Goal: Obtain resource: Download file/media

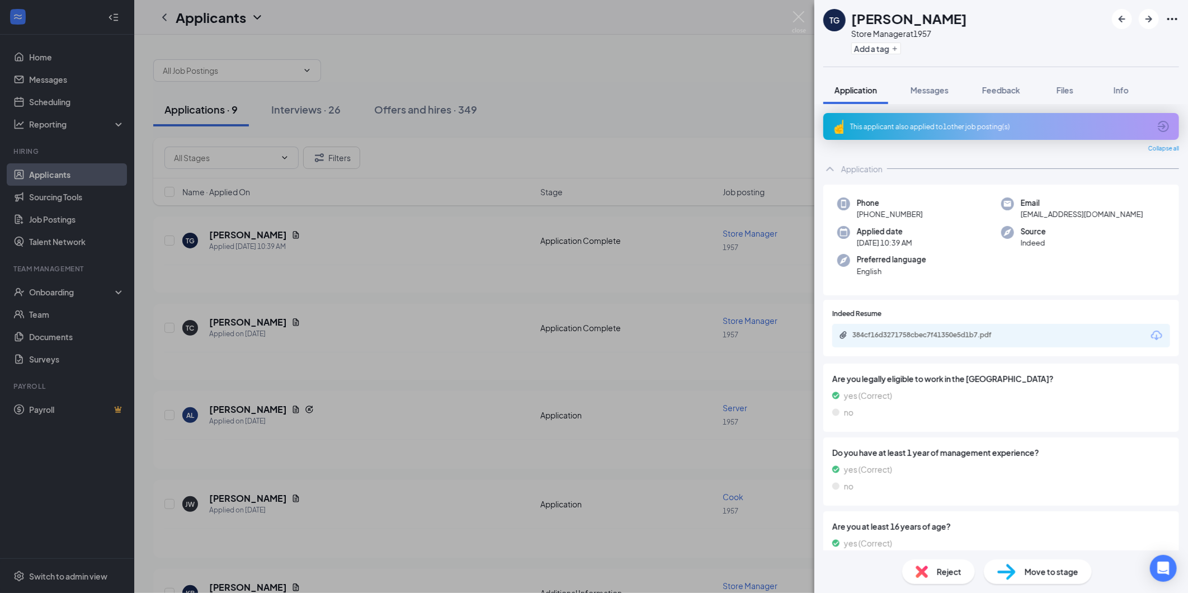
click at [935, 340] on div "384cf16d3271758cbec7f41350e5d1b7.pdf" at bounding box center [1001, 335] width 338 height 23
click at [1026, 336] on div "384cf16d3271758cbec7f41350e5d1b7.pdf" at bounding box center [1001, 335] width 338 height 23
click at [1115, 333] on div "384cf16d3271758cbec7f41350e5d1b7.pdf" at bounding box center [1001, 335] width 338 height 23
click at [405, 236] on div "TG [PERSON_NAME] Store Manager at 1957 Add a tag Application Messages Feedback …" at bounding box center [594, 296] width 1188 height 593
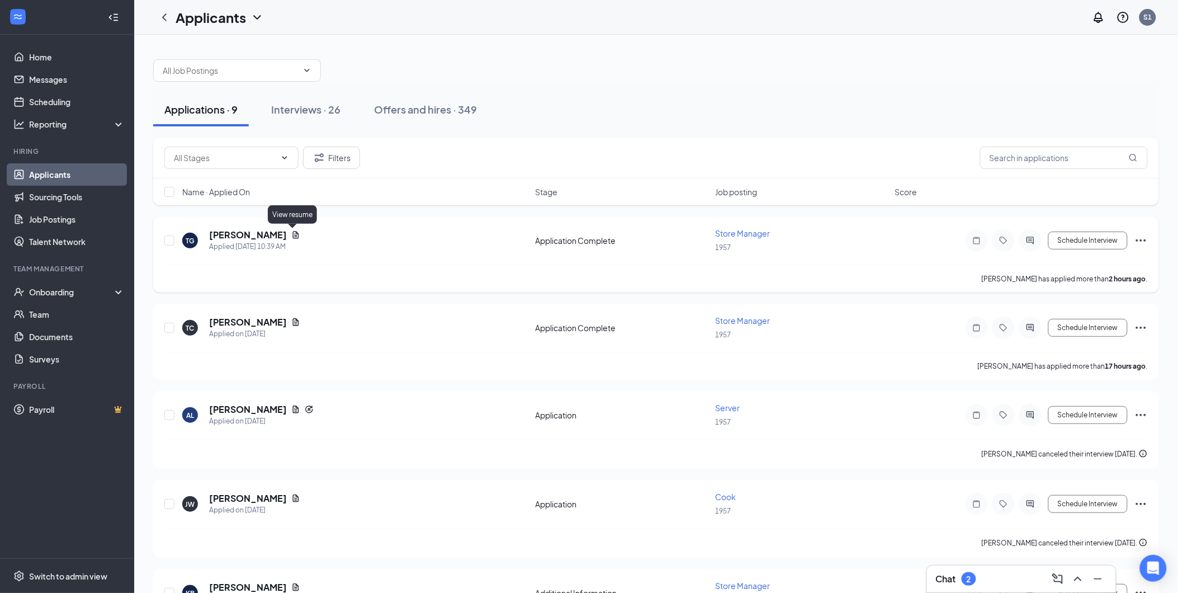
click at [295, 232] on icon "Document" at bounding box center [295, 234] width 9 height 9
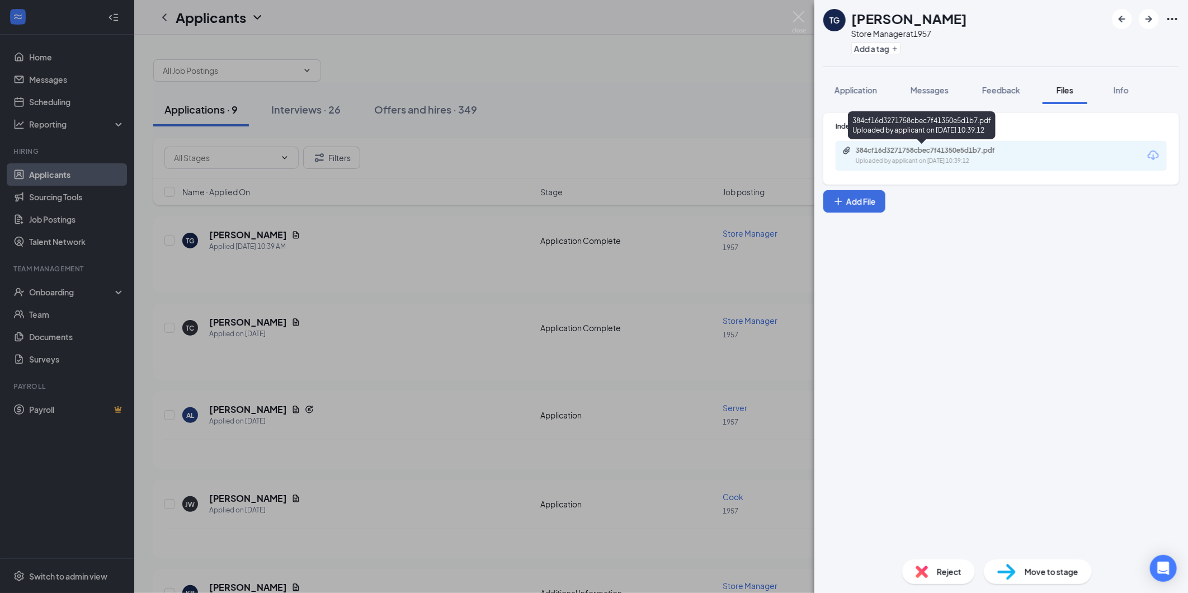
click at [926, 161] on div "Uploaded by applicant on [DATE] 10:39:12" at bounding box center [940, 161] width 168 height 9
click at [553, 215] on div "TG [PERSON_NAME] Store Manager at 1957 Add a tag Application Messages Feedback …" at bounding box center [594, 296] width 1188 height 593
